Goal: Information Seeking & Learning: Learn about a topic

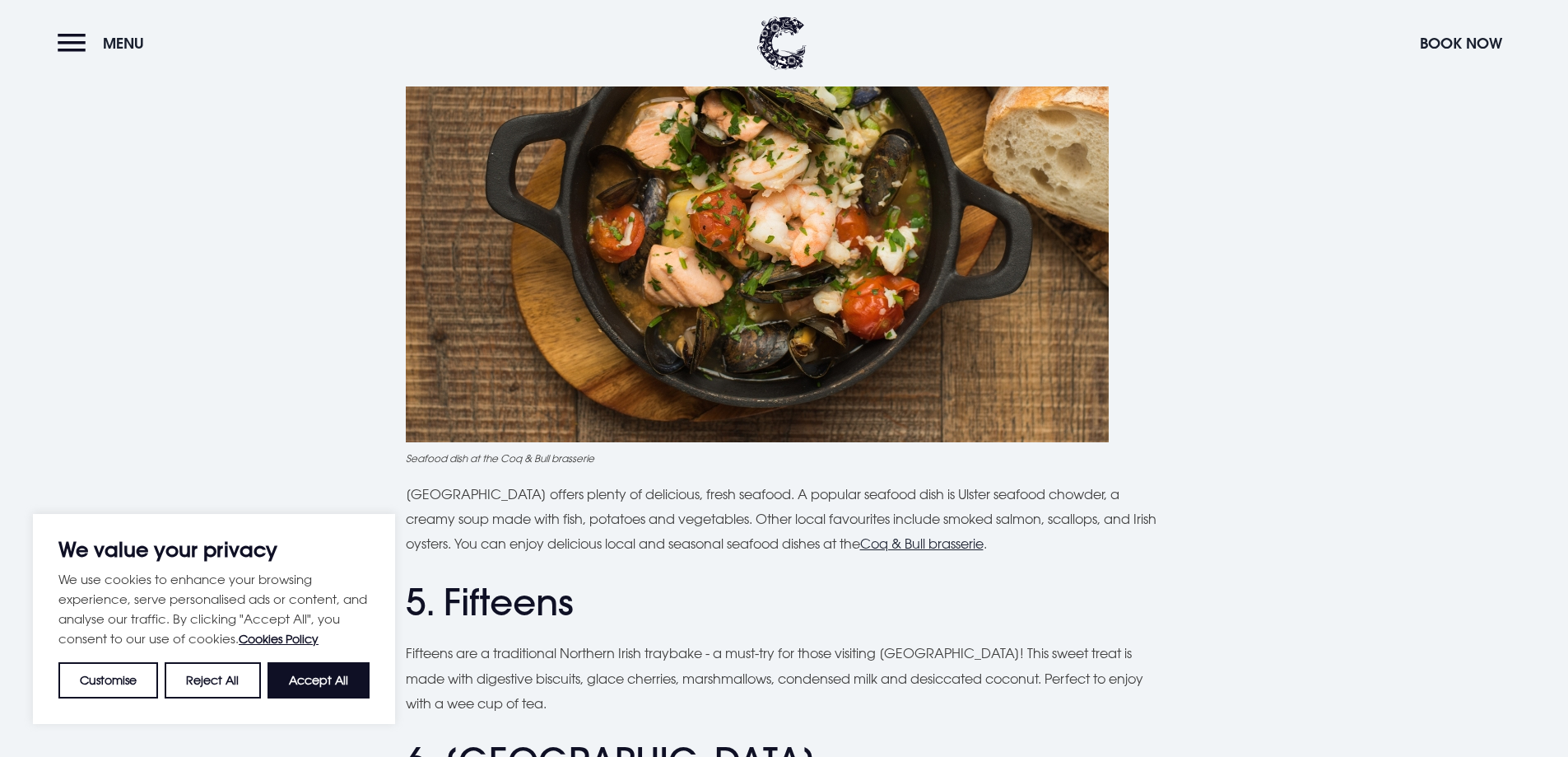
scroll to position [1729, 0]
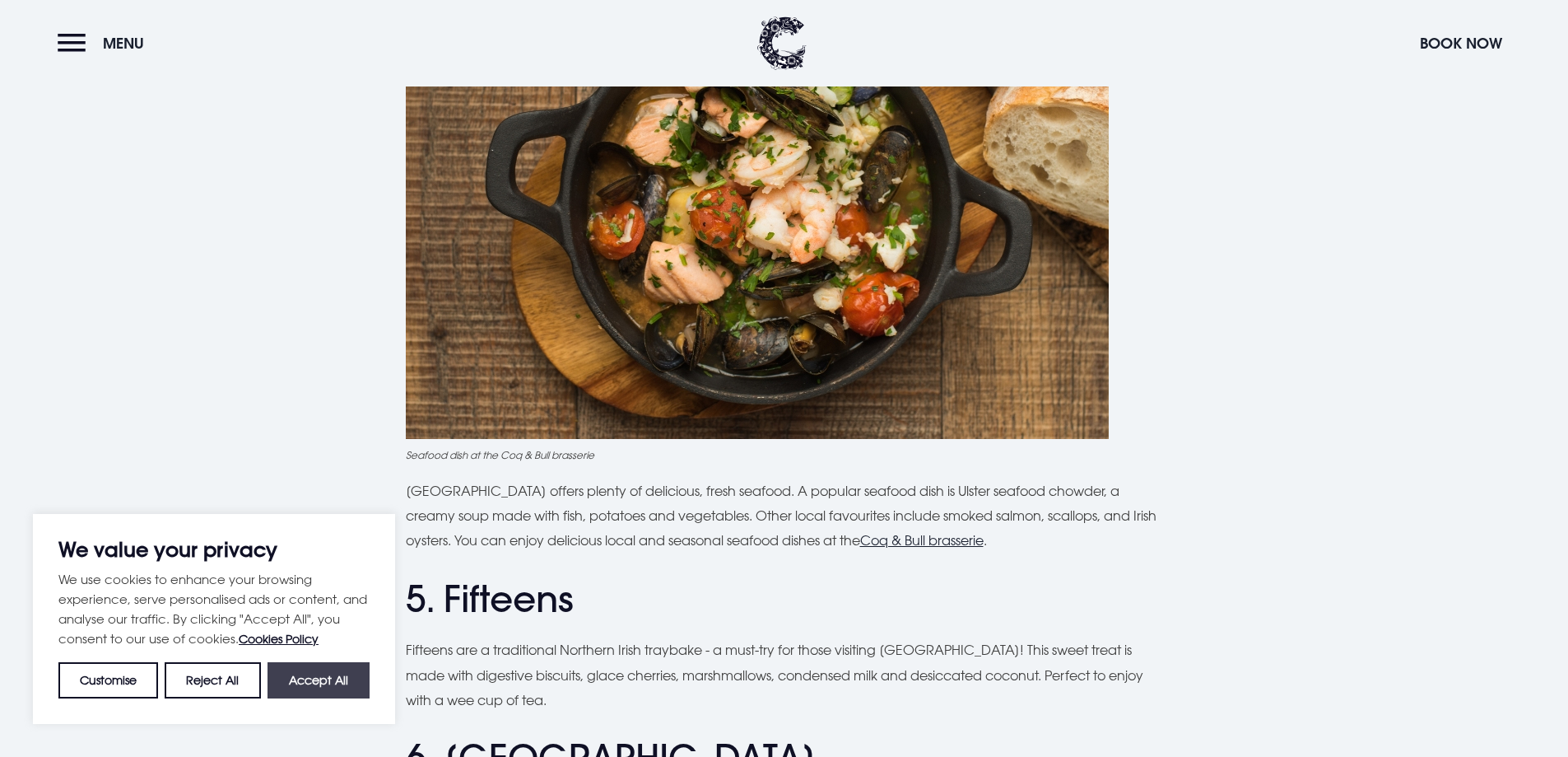
click at [334, 680] on button "Accept All" at bounding box center [318, 681] width 102 height 36
checkbox input "true"
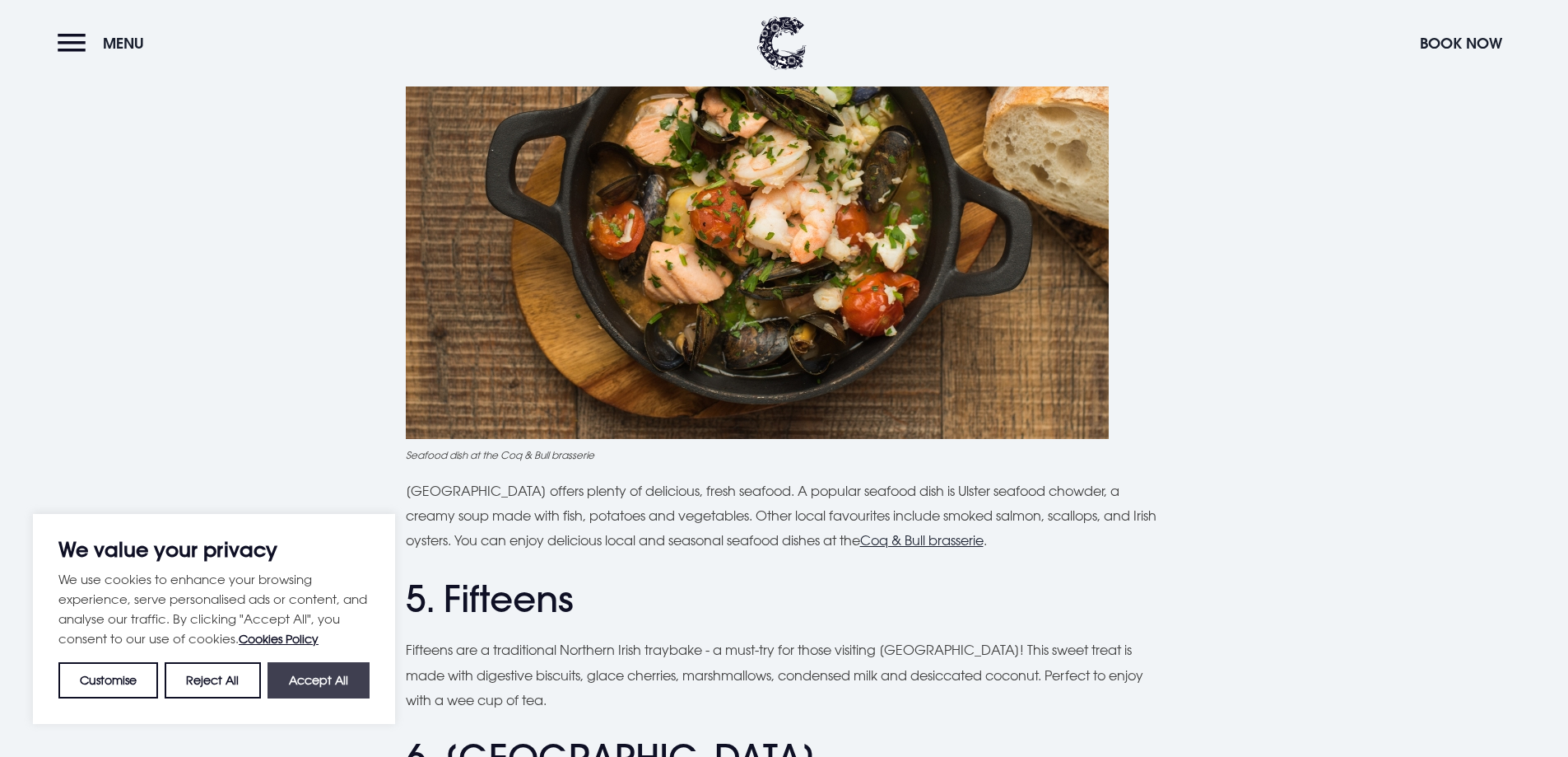
checkbox input "true"
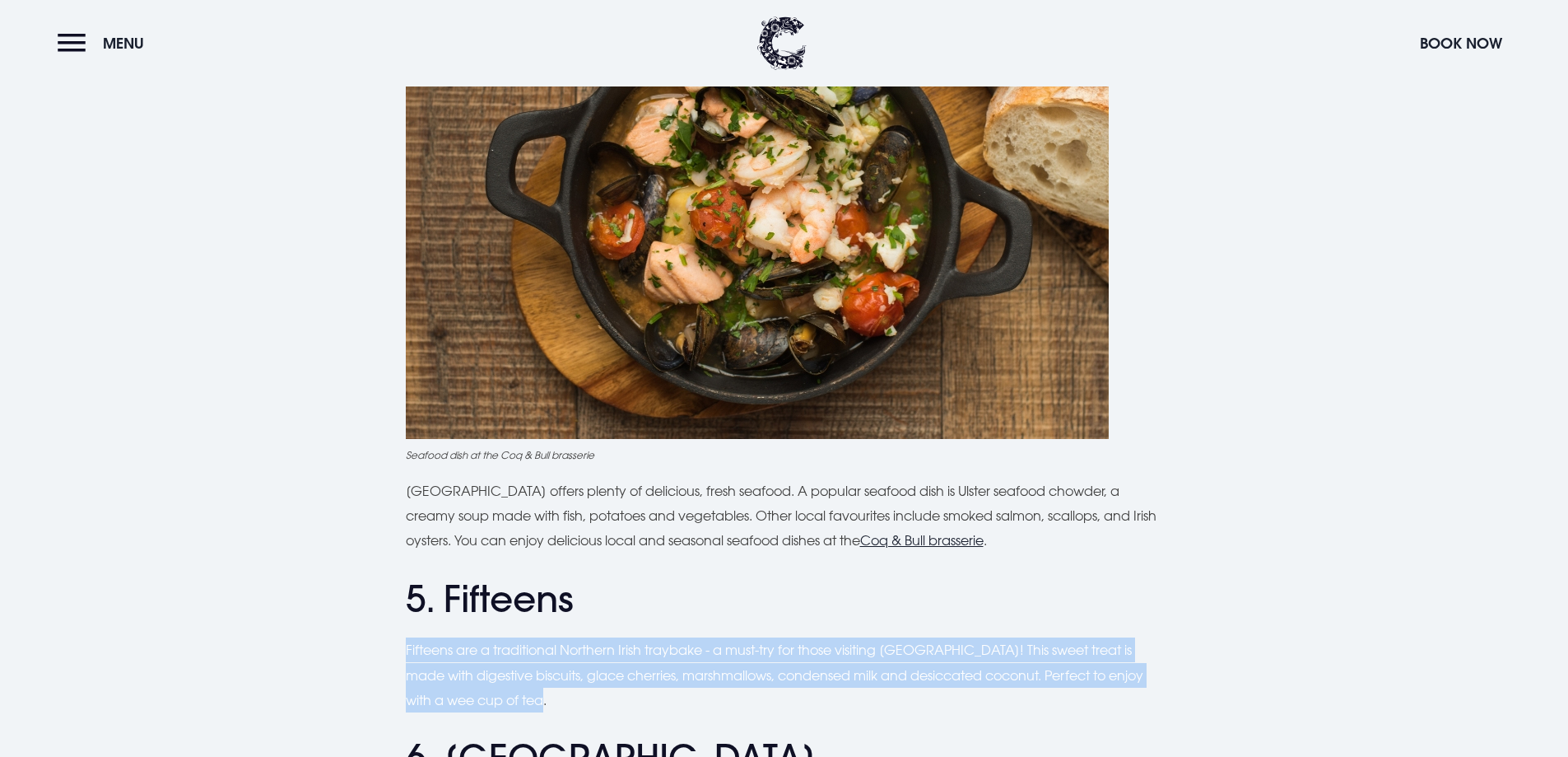
drag, startPoint x: 399, startPoint y: 650, endPoint x: 833, endPoint y: 699, distance: 436.8
copy p "Fifteens are a traditional Northern Irish traybake - a must-try for those visit…"
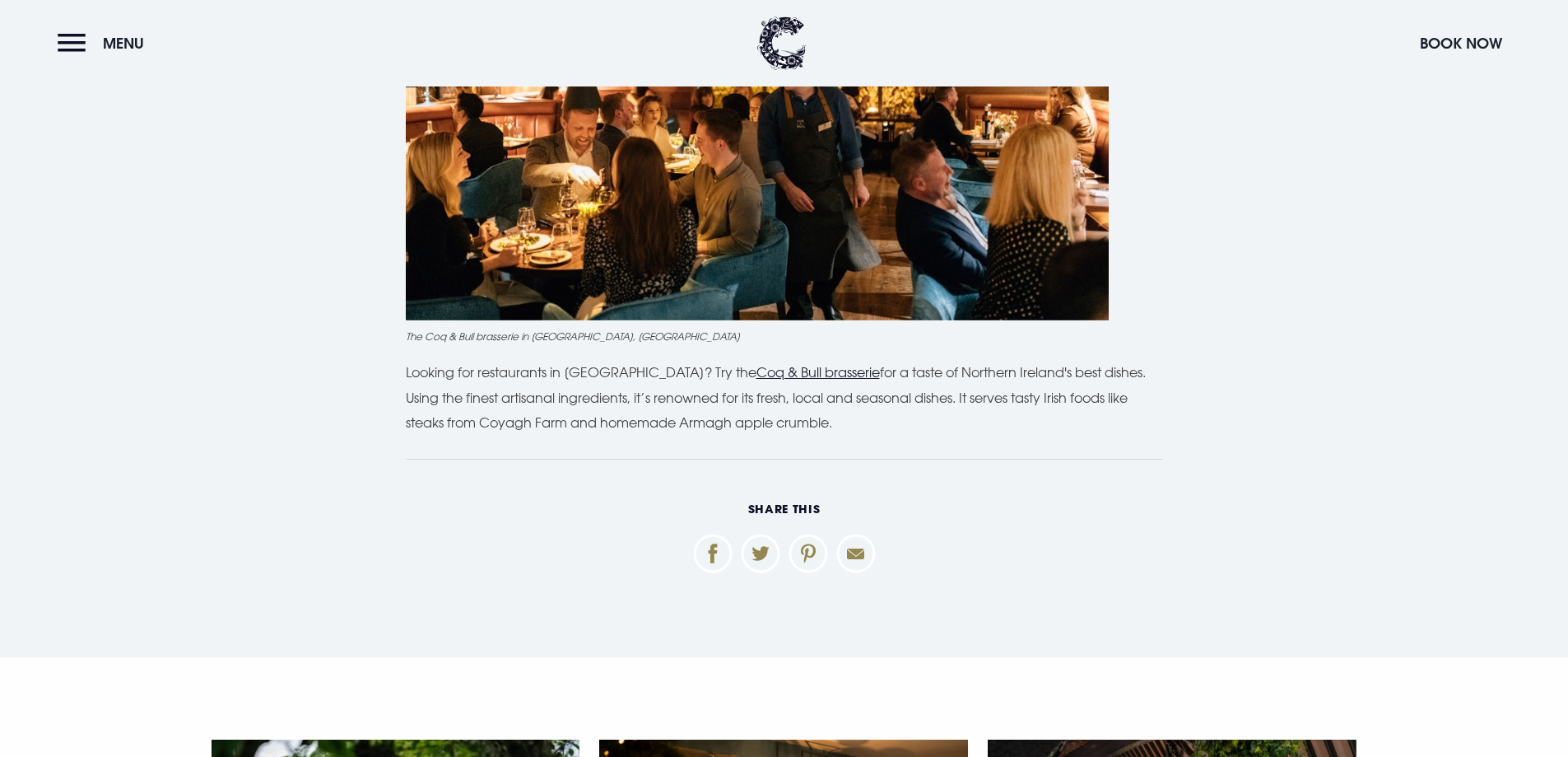
scroll to position [5270, 0]
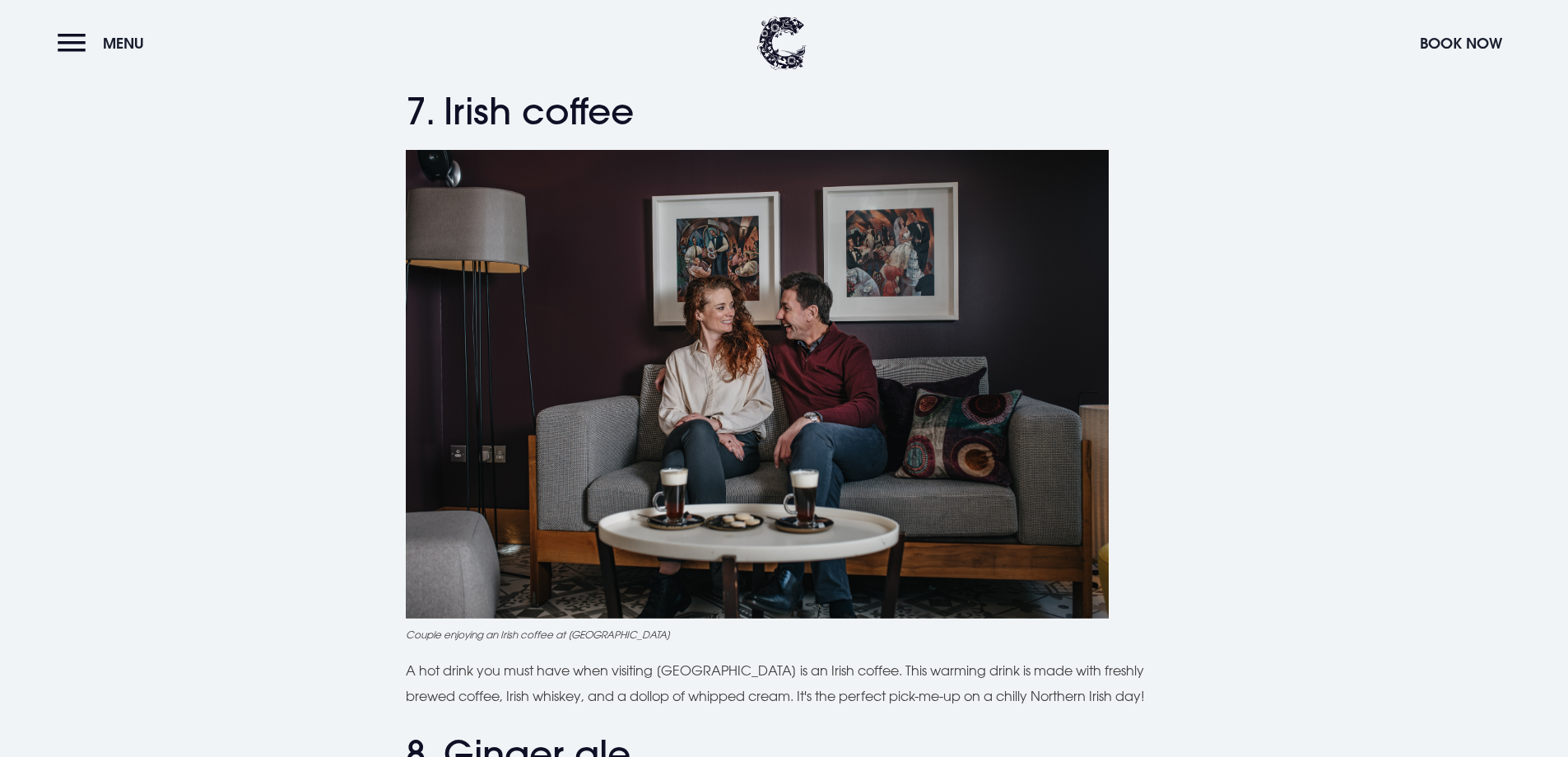
scroll to position [3069, 0]
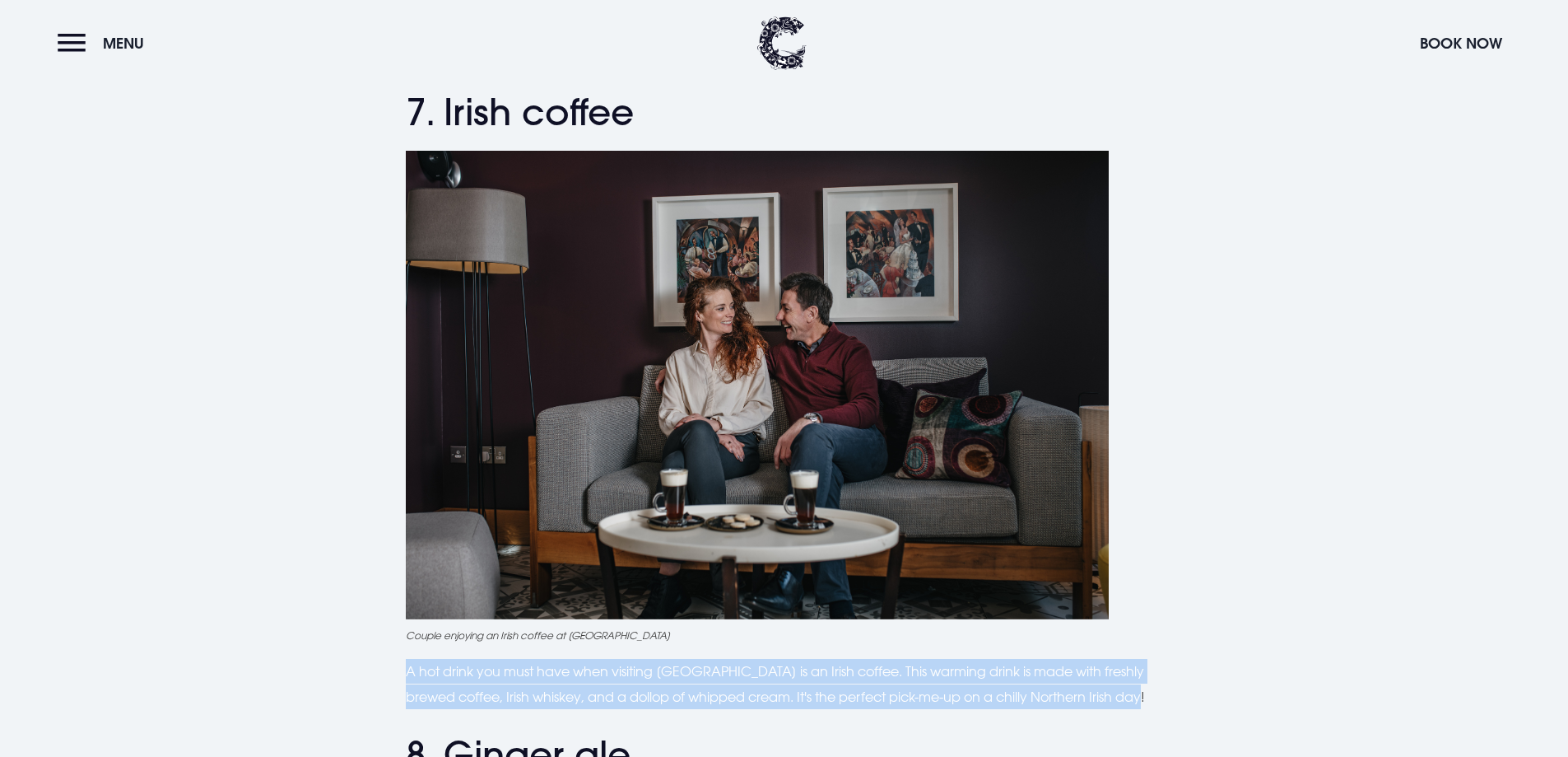
drag, startPoint x: 407, startPoint y: 670, endPoint x: 1188, endPoint y: 697, distance: 781.5
copy p "A hot drink you must have when visiting [GEOGRAPHIC_DATA] is an Irish coffee. T…"
